Goal: Task Accomplishment & Management: Manage account settings

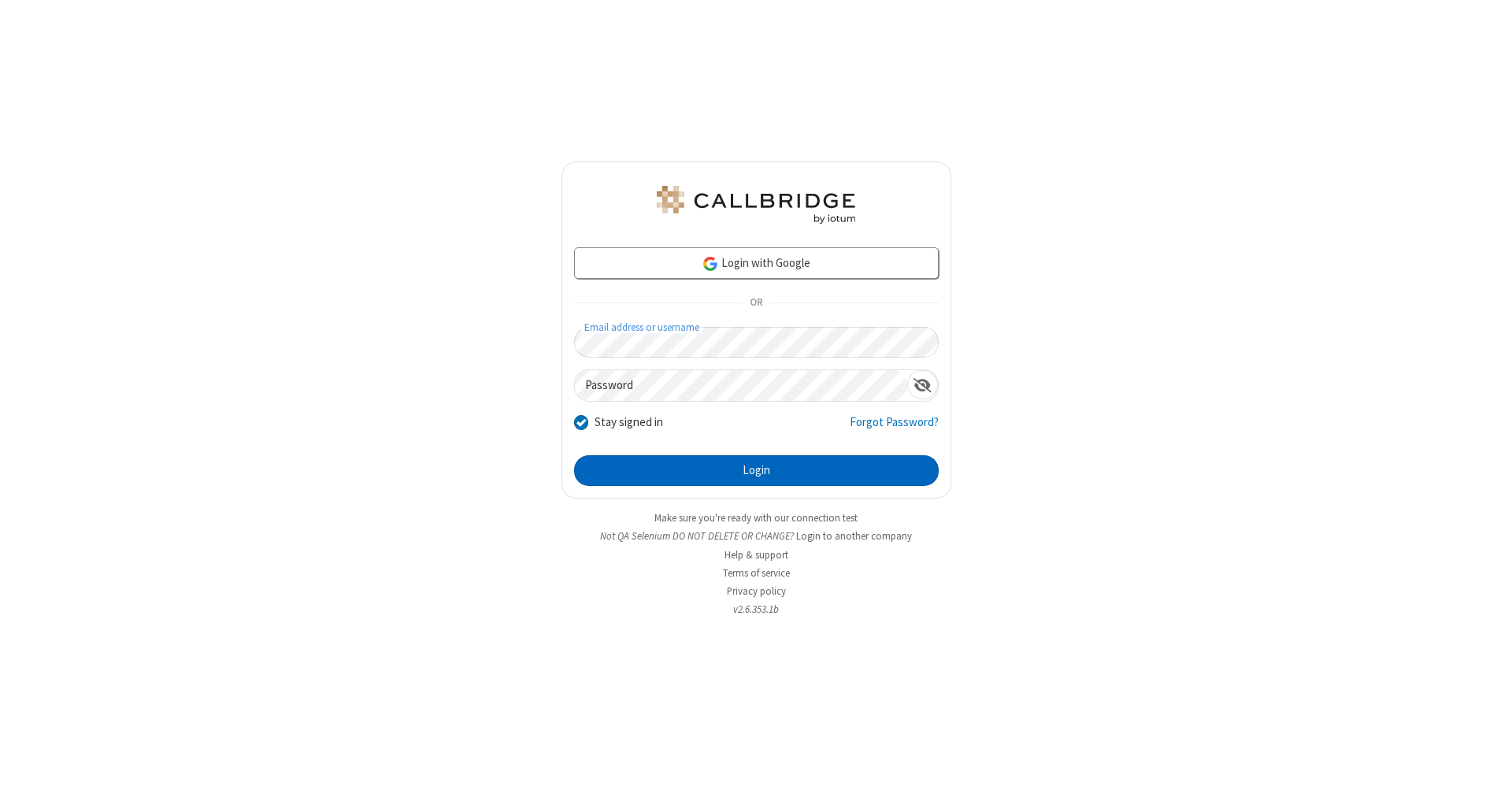
click at [756, 471] on button "Login" at bounding box center [757, 471] width 365 height 32
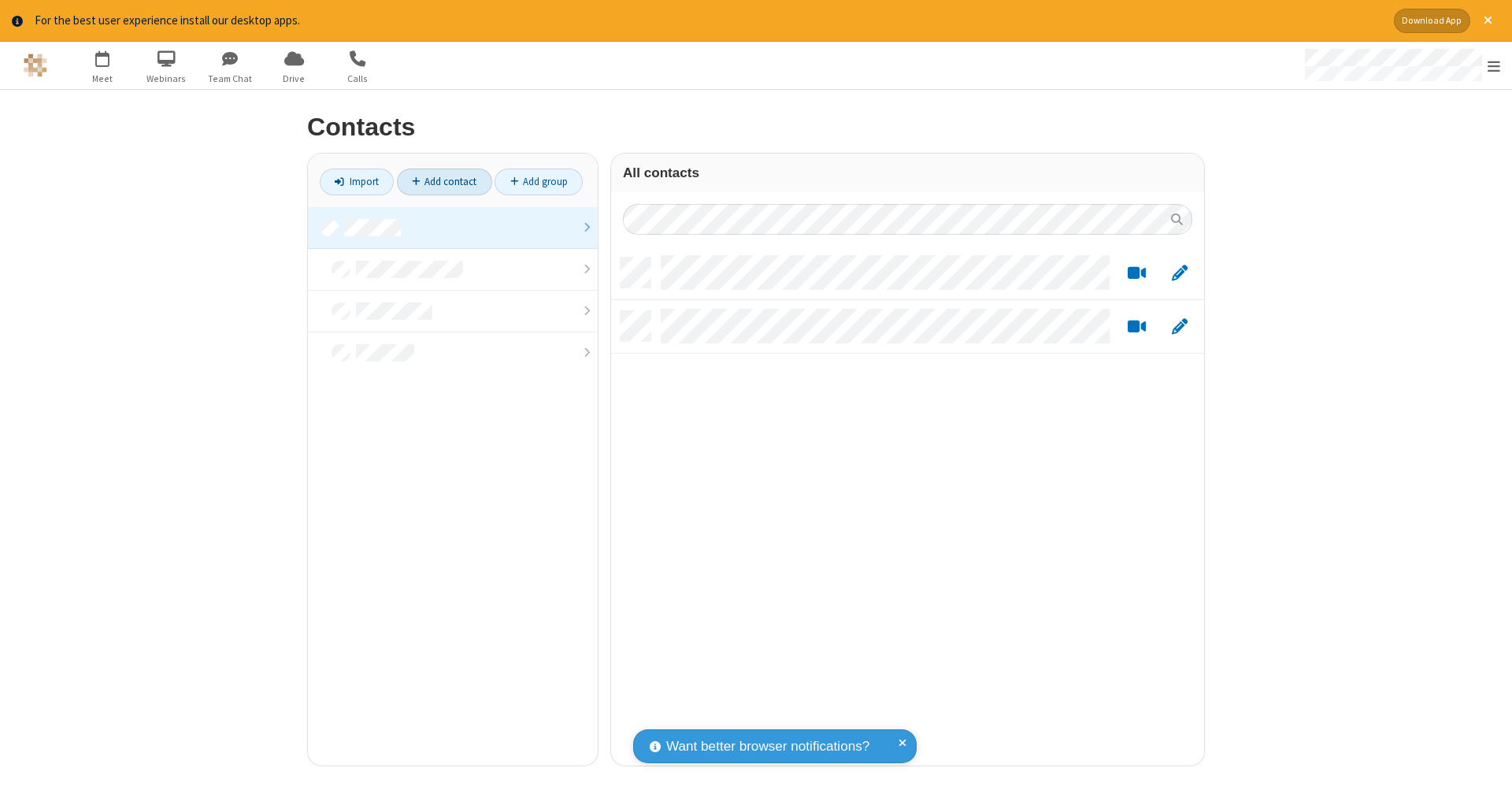
click at [453, 226] on link at bounding box center [453, 227] width 290 height 42
click at [444, 181] on link "Add contact" at bounding box center [444, 182] width 95 height 27
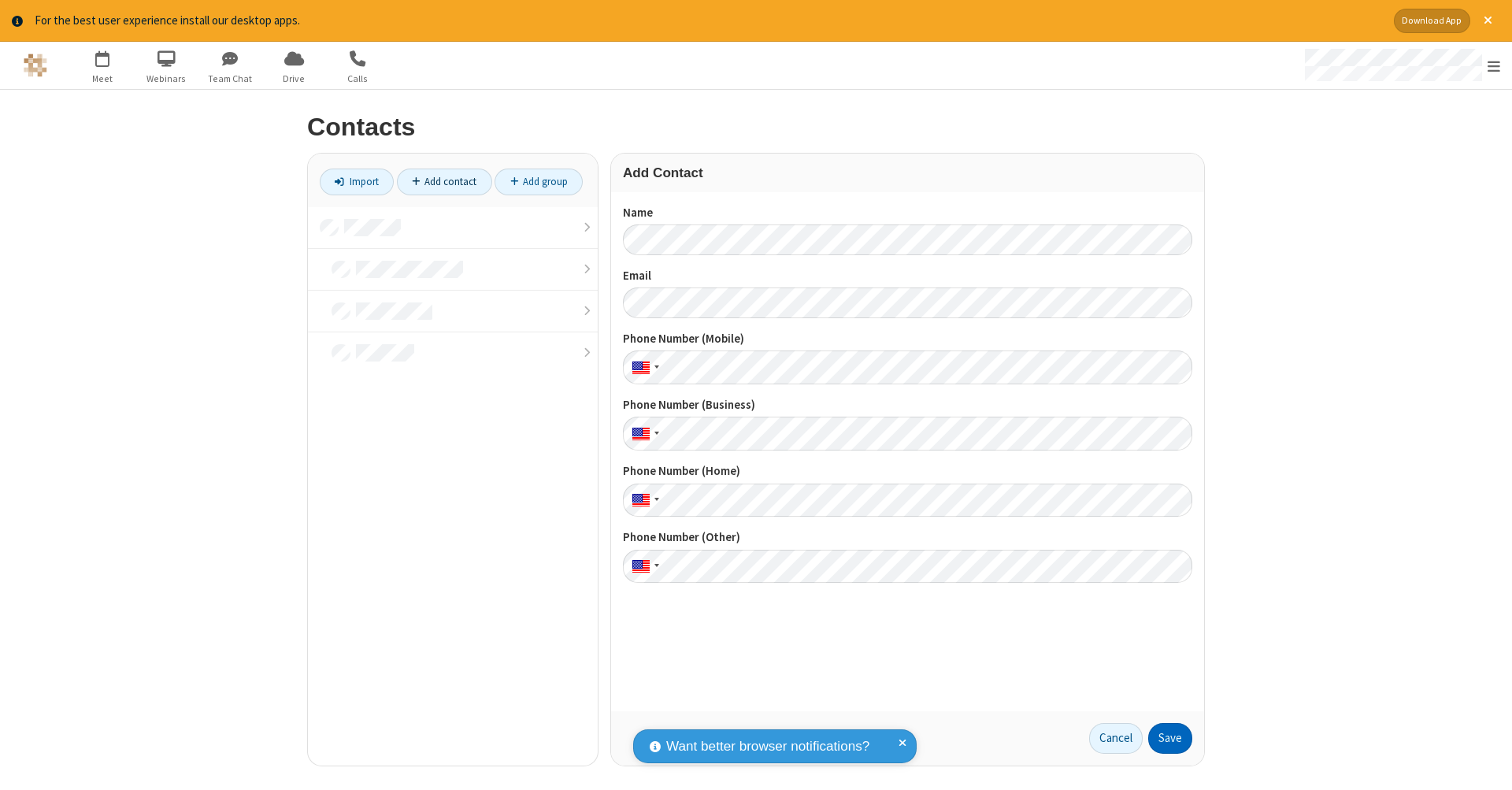
click at [1171, 738] on button "Save" at bounding box center [1171, 738] width 44 height 32
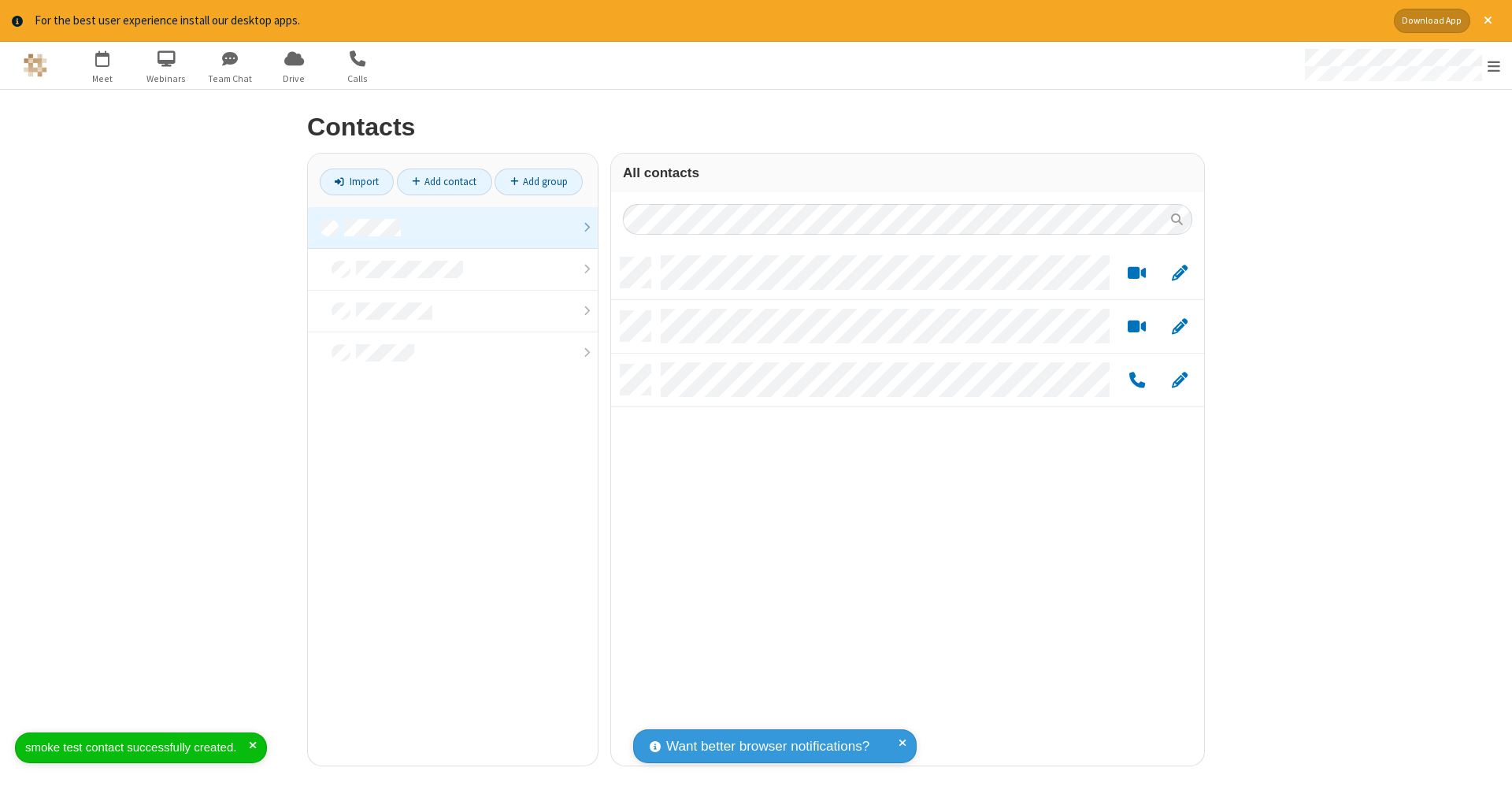
scroll to position [508, 581]
click at [444, 181] on link "Add contact" at bounding box center [444, 182] width 95 height 27
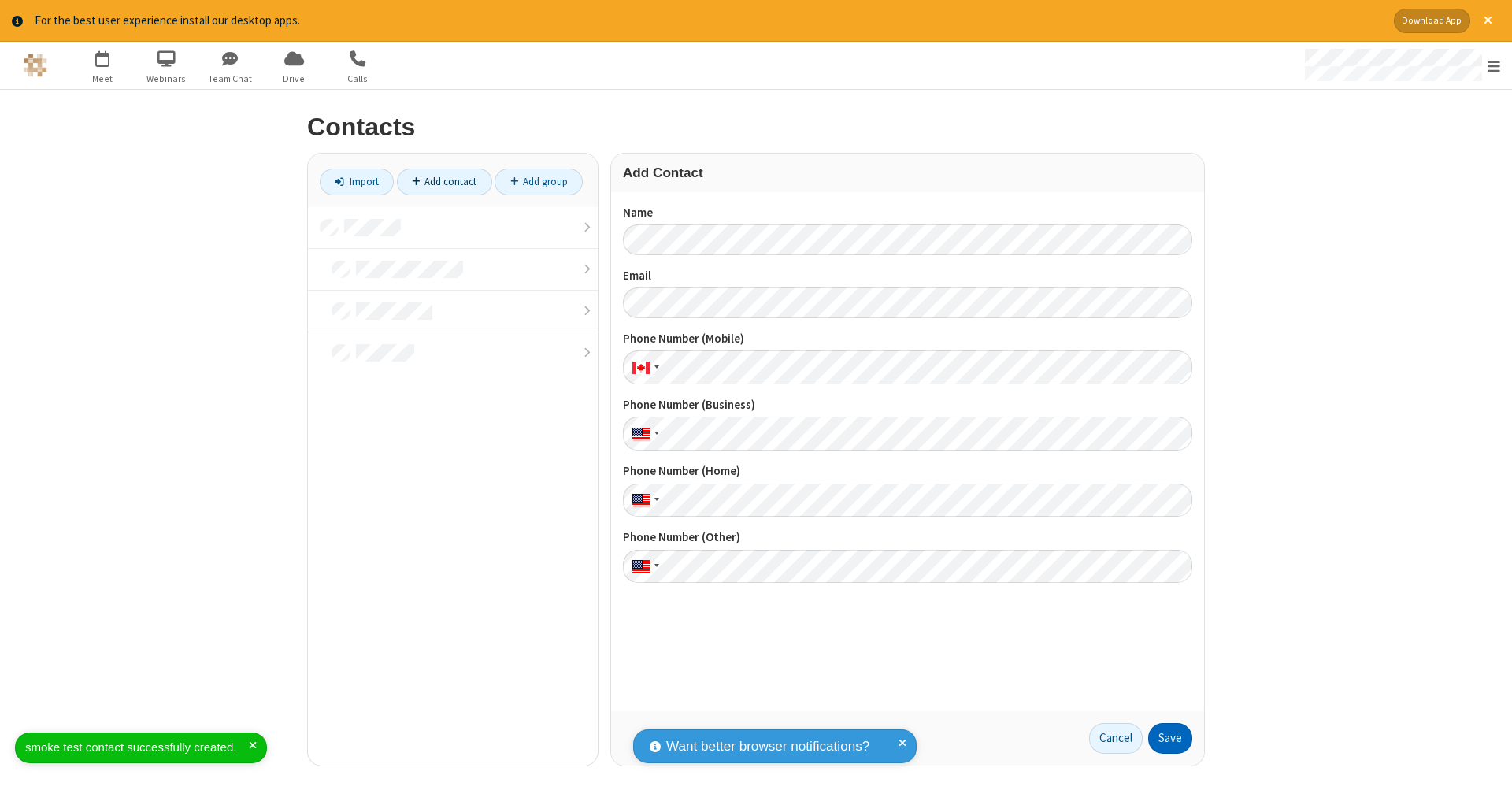
click at [1171, 738] on button "Save" at bounding box center [1171, 738] width 44 height 32
